Goal: Use online tool/utility: Use online tool/utility

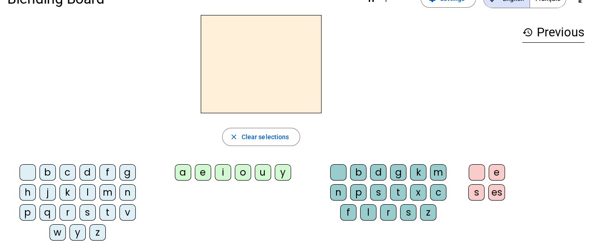
scroll to position [27, 0]
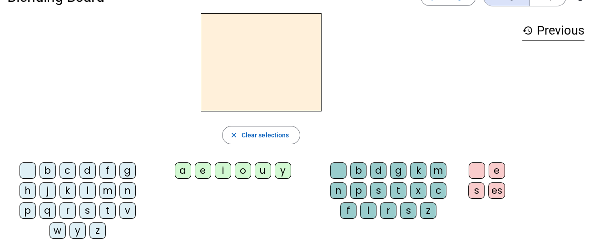
click at [89, 166] on div "d" at bounding box center [87, 170] width 16 height 16
click at [266, 170] on div "u" at bounding box center [263, 170] width 16 height 16
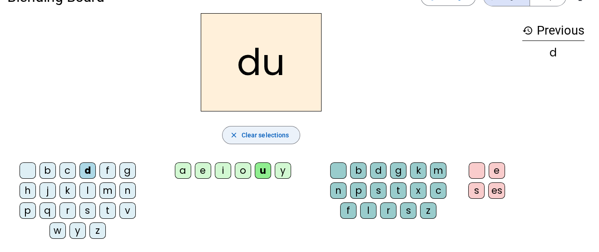
click at [259, 129] on span "Clear selections" at bounding box center [266, 134] width 48 height 11
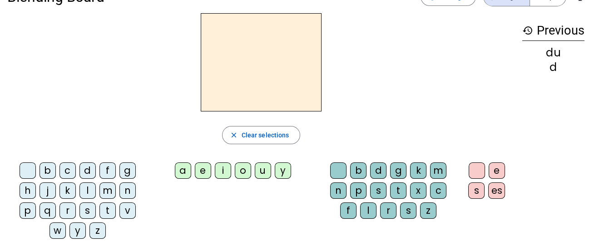
click at [108, 211] on div "t" at bounding box center [107, 210] width 16 height 16
click at [257, 170] on div "u" at bounding box center [263, 170] width 16 height 16
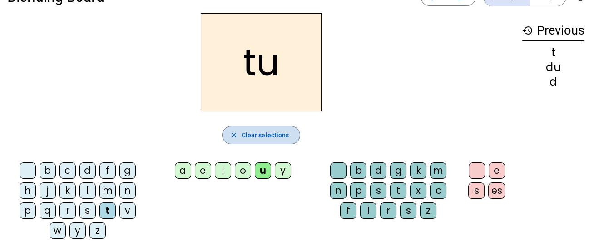
click at [270, 133] on span "Clear selections" at bounding box center [266, 134] width 48 height 11
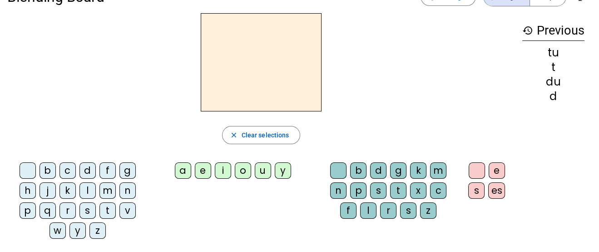
click at [103, 209] on div "t" at bounding box center [107, 210] width 16 height 16
click at [177, 166] on div "a" at bounding box center [183, 170] width 16 height 16
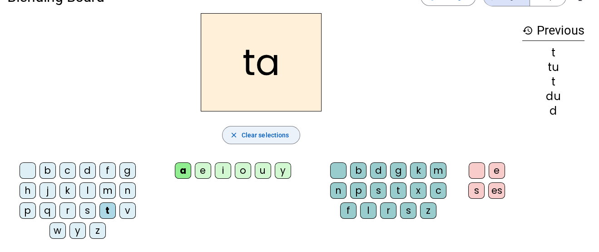
click at [254, 132] on span "Clear selections" at bounding box center [266, 134] width 48 height 11
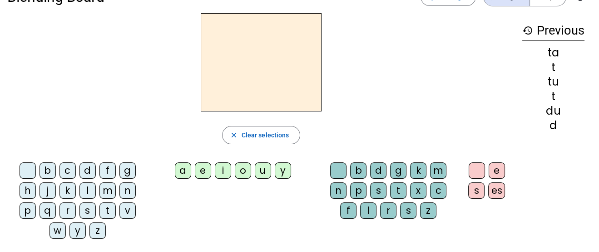
click at [107, 208] on div "t" at bounding box center [107, 210] width 16 height 16
click at [198, 168] on div "e" at bounding box center [203, 170] width 16 height 16
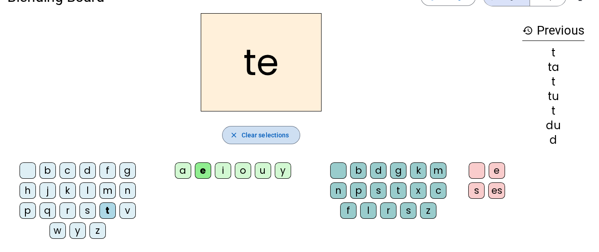
click at [243, 131] on span "Clear selections" at bounding box center [266, 134] width 48 height 11
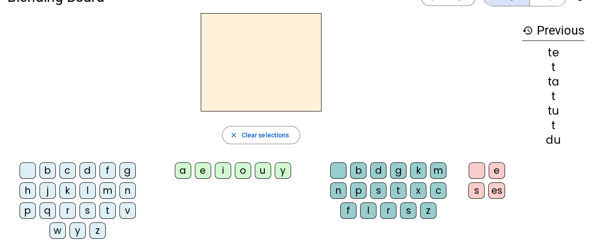
click at [86, 170] on div "d" at bounding box center [87, 170] width 16 height 16
click at [198, 170] on div "e" at bounding box center [203, 170] width 16 height 16
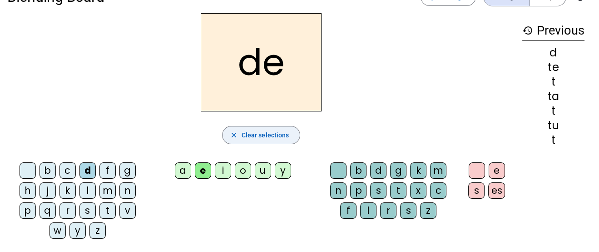
click at [258, 135] on span "Clear selections" at bounding box center [266, 134] width 48 height 11
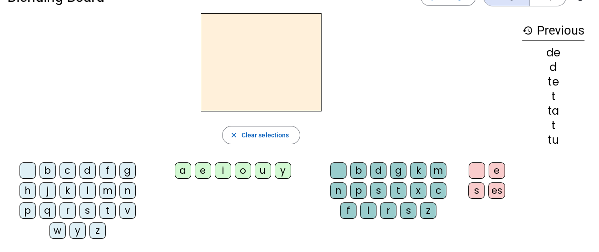
click at [55, 190] on div "j" at bounding box center [47, 190] width 16 height 16
click at [203, 171] on div "e" at bounding box center [203, 170] width 16 height 16
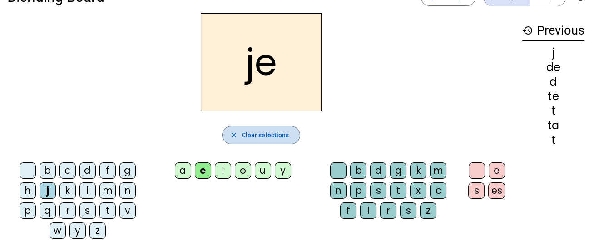
click at [247, 136] on span "Clear selections" at bounding box center [266, 134] width 48 height 11
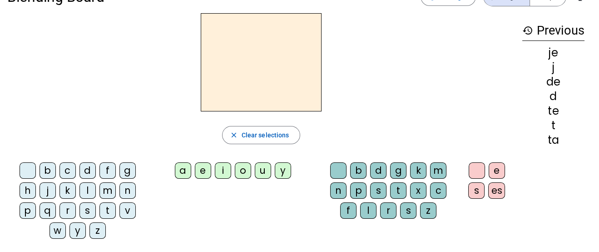
click at [48, 190] on div "j" at bounding box center [47, 190] width 16 height 16
click at [199, 167] on div "e" at bounding box center [203, 170] width 16 height 16
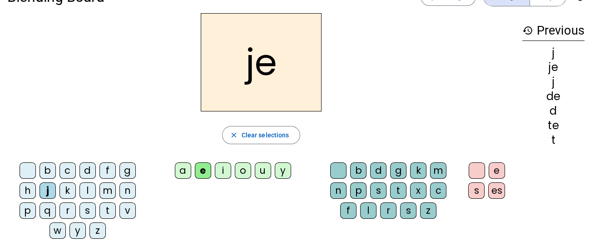
click at [262, 165] on div "u" at bounding box center [263, 170] width 16 height 16
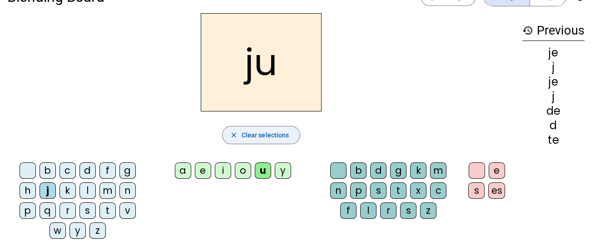
click at [255, 137] on span "Clear selections" at bounding box center [266, 134] width 48 height 11
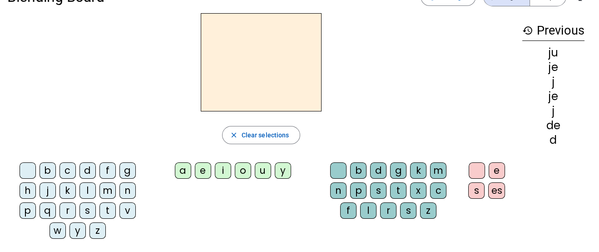
click at [106, 193] on div "m" at bounding box center [107, 190] width 16 height 16
click at [201, 167] on div "e" at bounding box center [203, 170] width 16 height 16
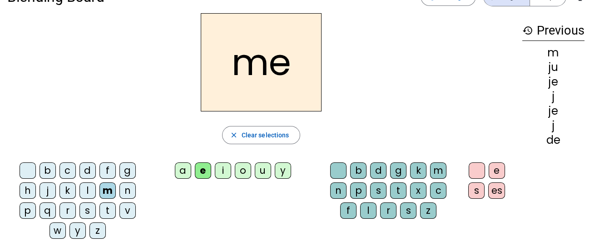
click at [180, 167] on div "a" at bounding box center [183, 170] width 16 height 16
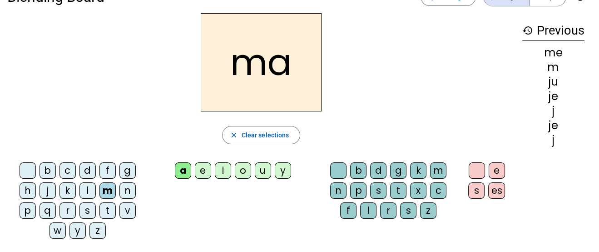
click at [111, 186] on div "m" at bounding box center [107, 190] width 16 height 16
click at [368, 216] on div "l" at bounding box center [368, 210] width 16 height 16
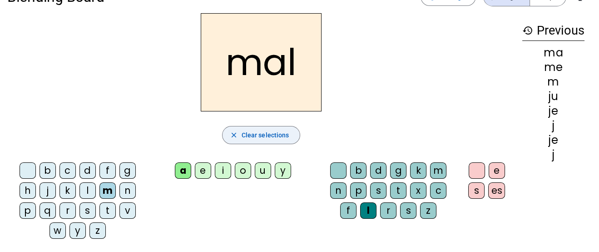
click at [245, 144] on span "button" at bounding box center [261, 135] width 78 height 22
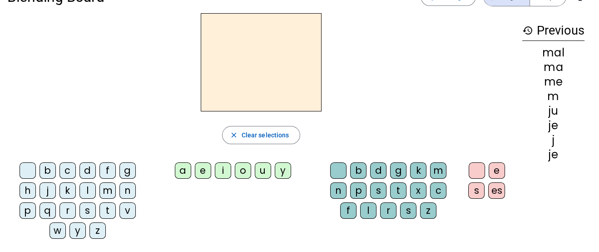
click at [52, 191] on div "j" at bounding box center [47, 190] width 16 height 16
click at [204, 169] on div "e" at bounding box center [203, 170] width 16 height 16
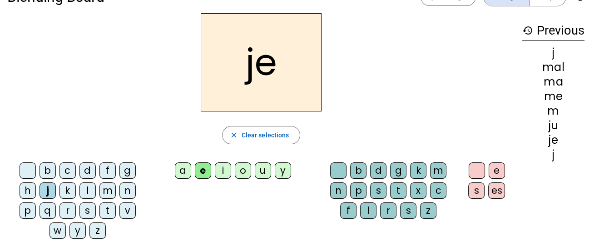
click at [263, 174] on div "u" at bounding box center [263, 170] width 16 height 16
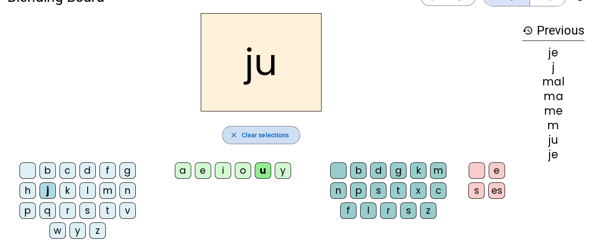
click at [251, 134] on span "Clear selections" at bounding box center [266, 134] width 48 height 11
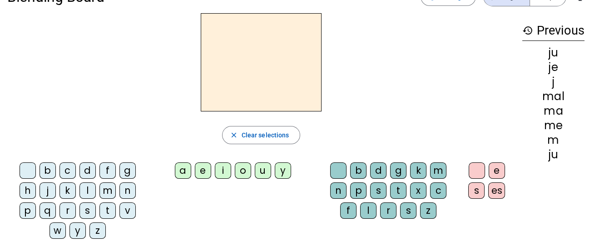
click at [110, 188] on div "m" at bounding box center [107, 190] width 16 height 16
click at [176, 171] on div "a" at bounding box center [183, 170] width 16 height 16
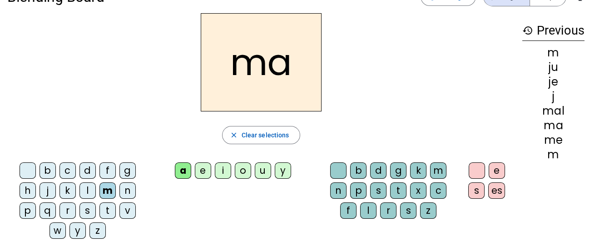
click at [370, 210] on div "l" at bounding box center [368, 210] width 16 height 16
